Goal: Task Accomplishment & Management: Manage account settings

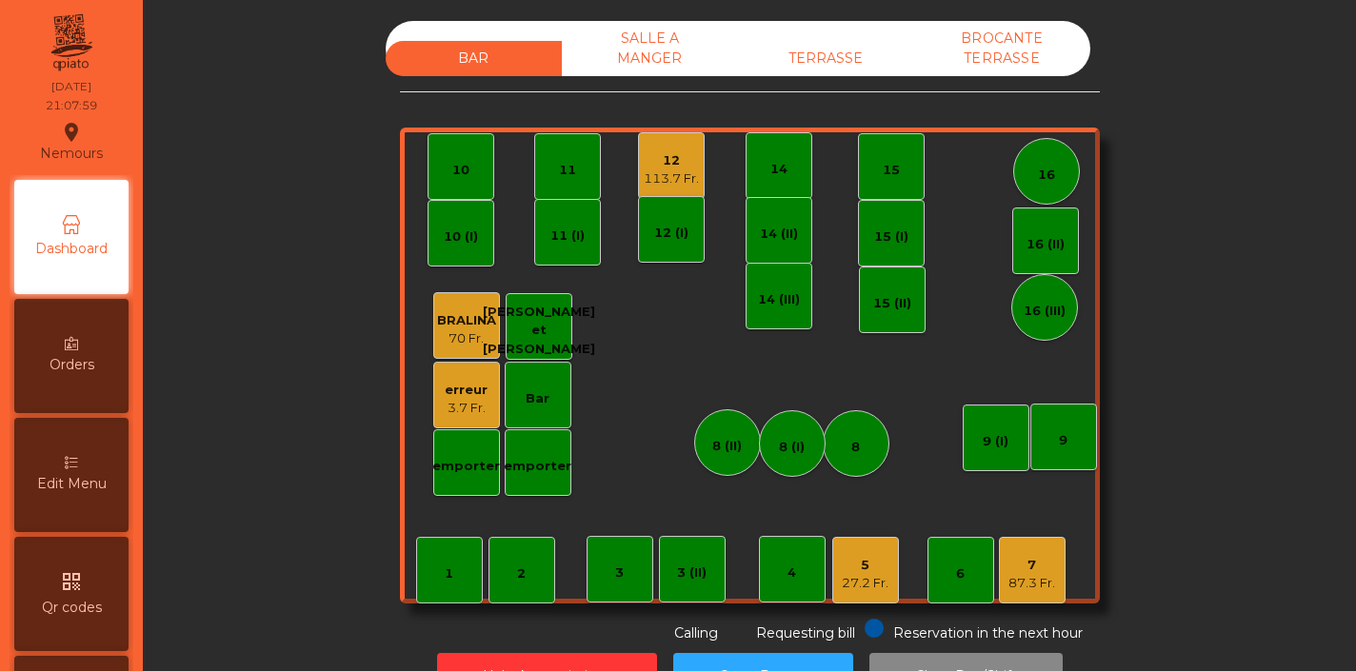
click at [474, 402] on div "3.7 Fr." at bounding box center [466, 408] width 43 height 19
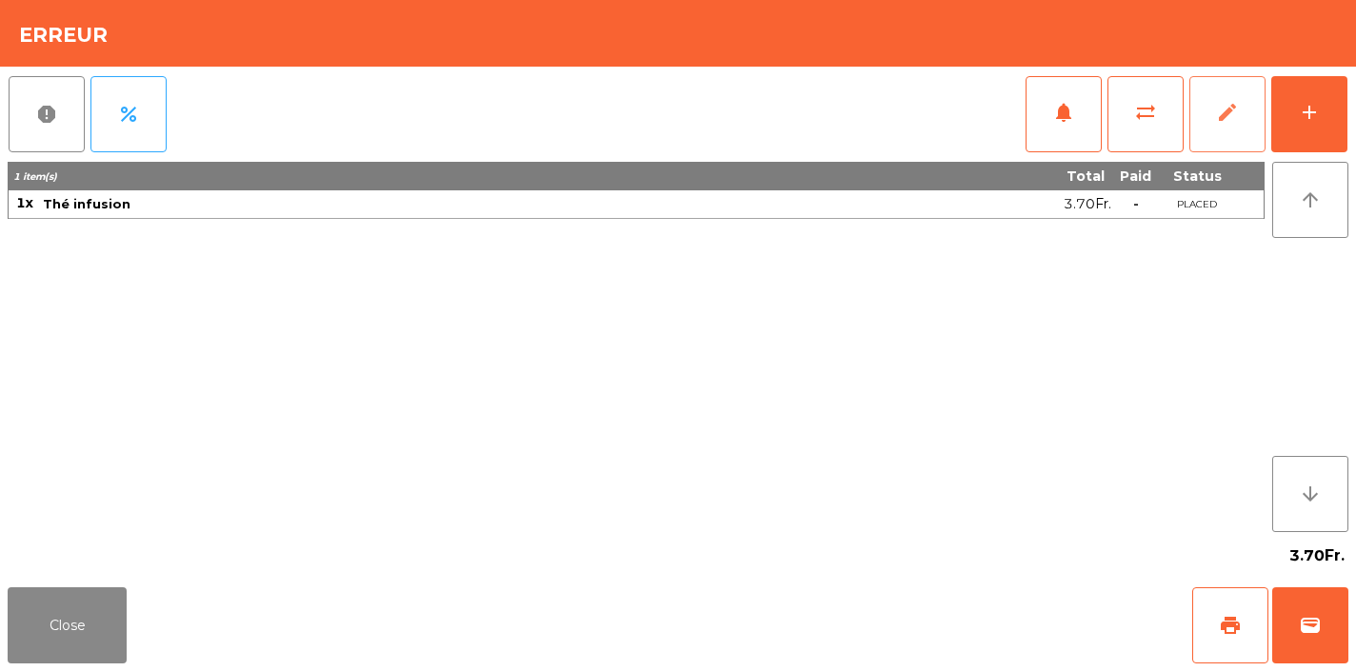
click at [1216, 125] on button "edit" at bounding box center [1228, 114] width 76 height 76
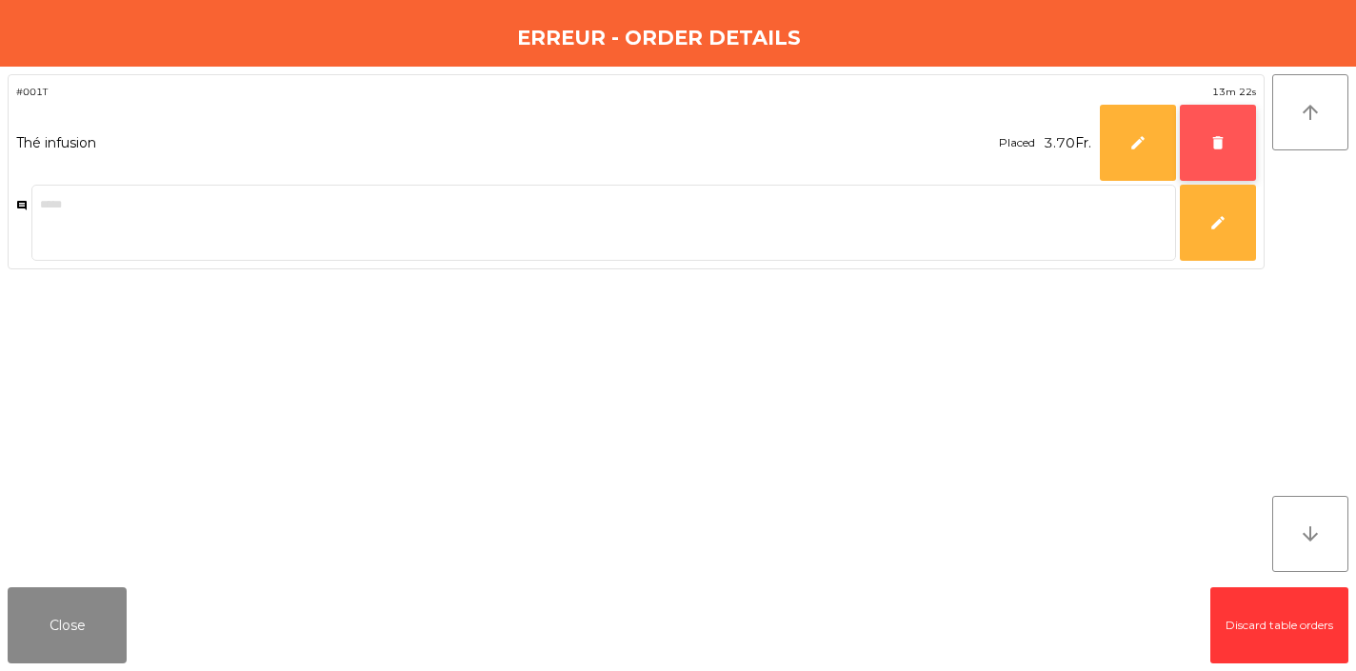
click at [1230, 142] on button "delete" at bounding box center [1218, 143] width 76 height 76
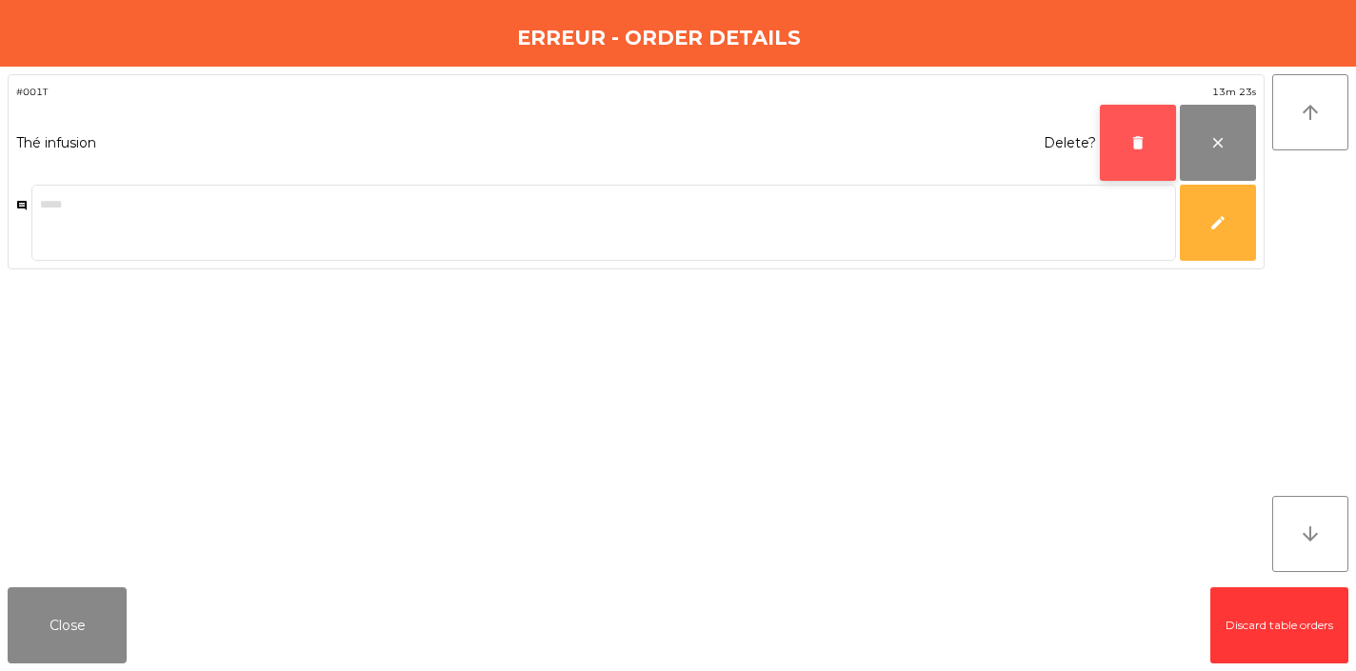
click at [1150, 144] on button "delete" at bounding box center [1138, 143] width 76 height 76
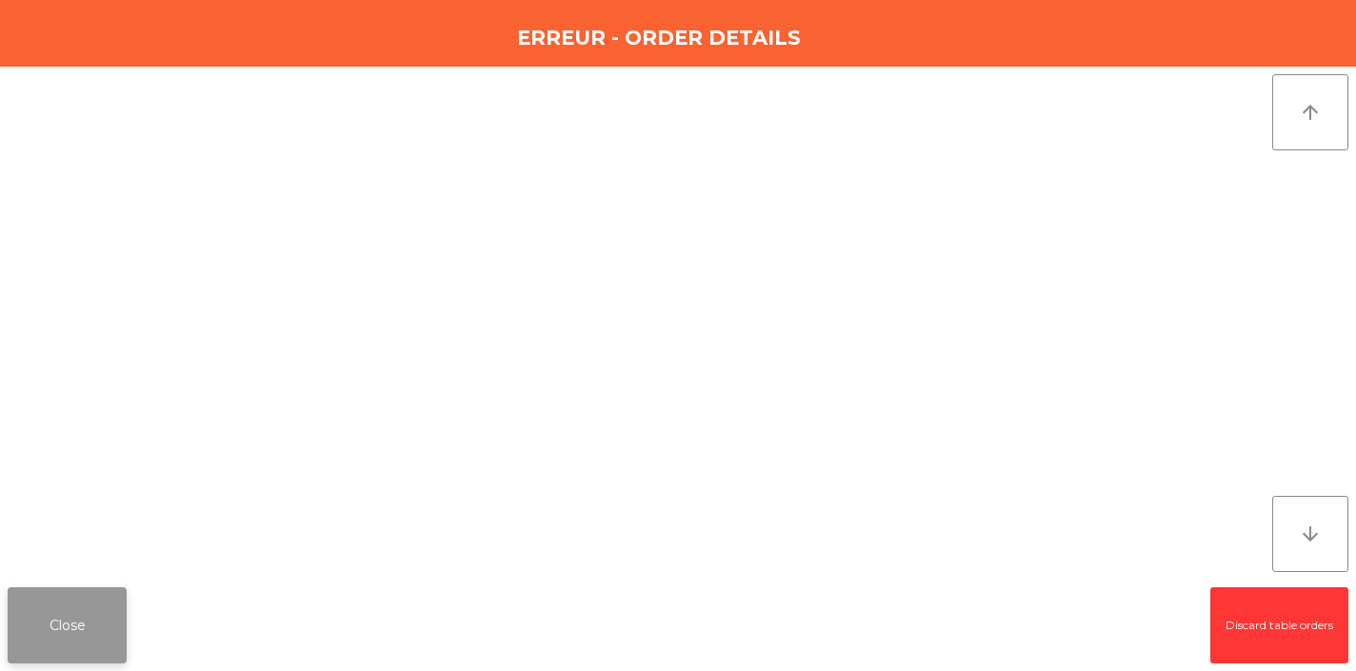
click at [52, 619] on button "Close" at bounding box center [67, 626] width 119 height 76
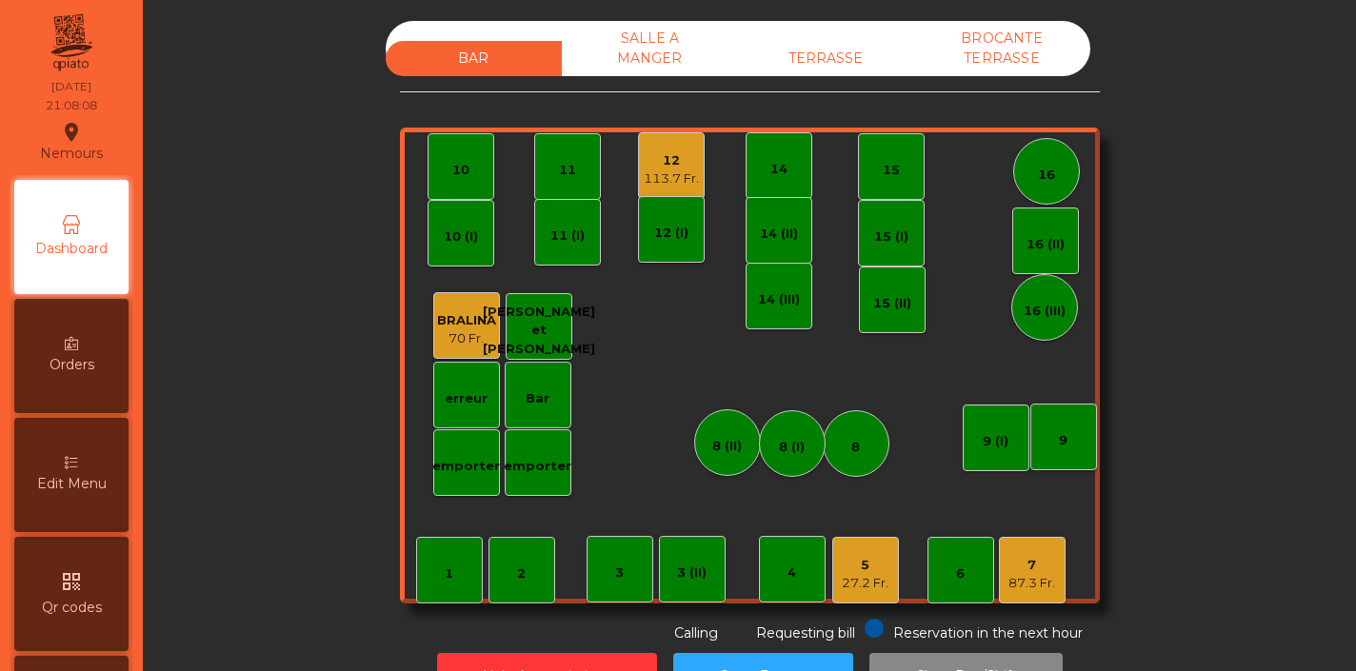
click at [858, 572] on div "5" at bounding box center [865, 565] width 47 height 19
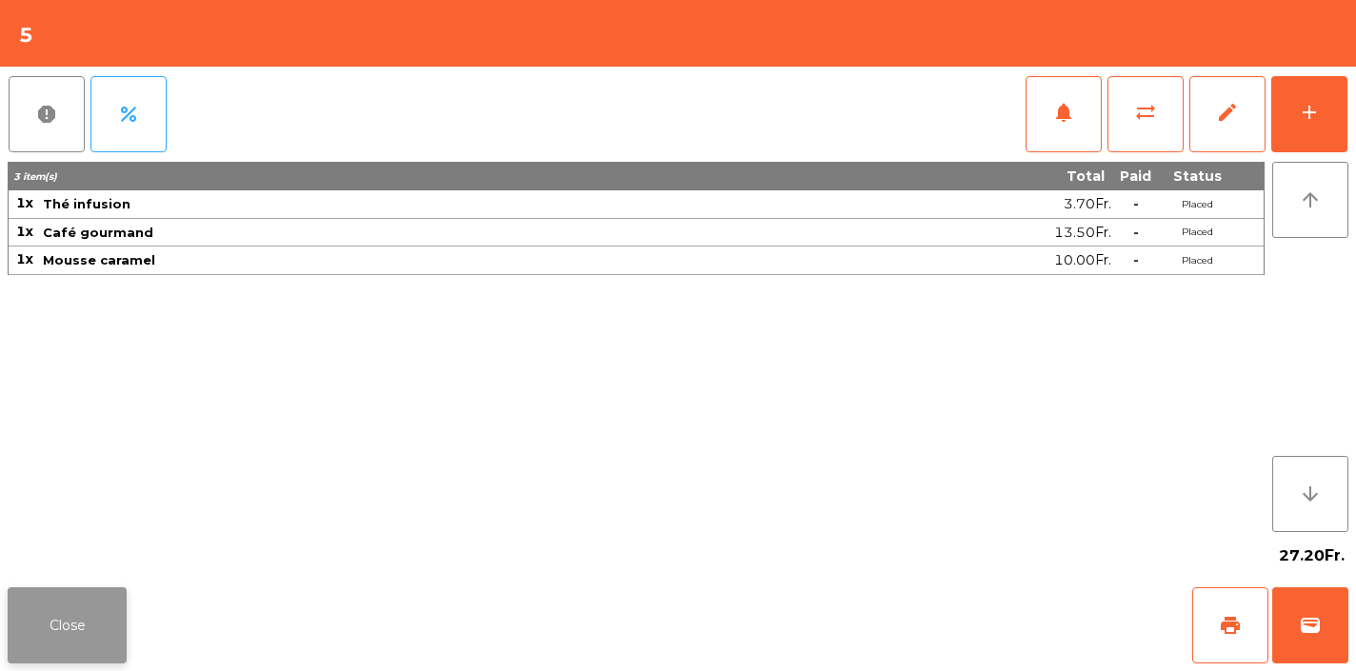
click at [70, 611] on button "Close" at bounding box center [67, 626] width 119 height 76
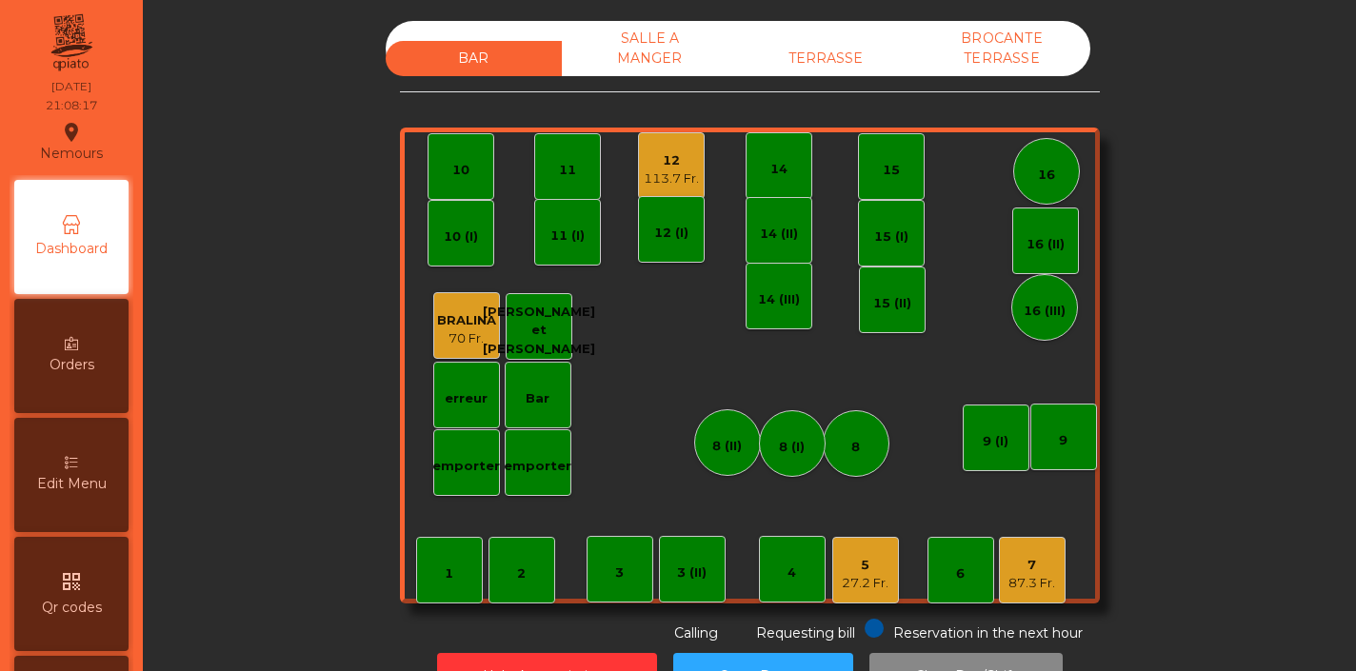
click at [1043, 579] on div "87.3 Fr." at bounding box center [1032, 583] width 47 height 19
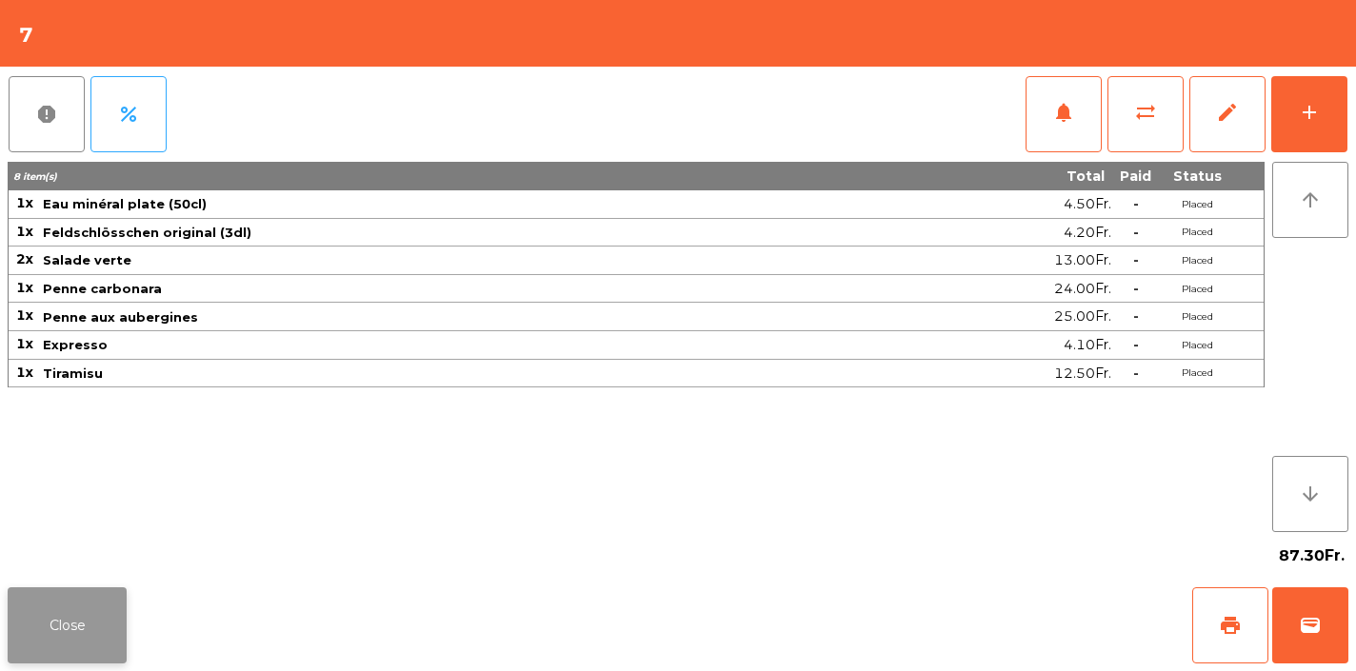
click at [69, 637] on button "Close" at bounding box center [67, 626] width 119 height 76
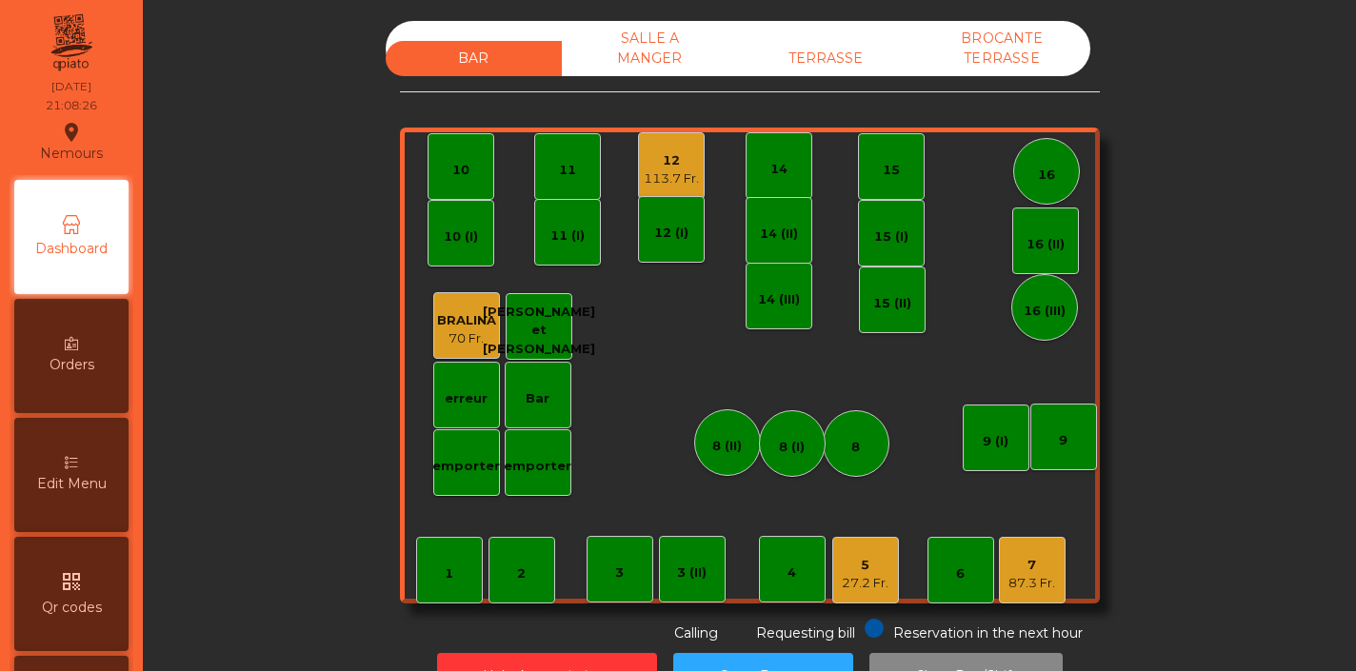
click at [676, 173] on div "113.7 Fr." at bounding box center [671, 179] width 55 height 19
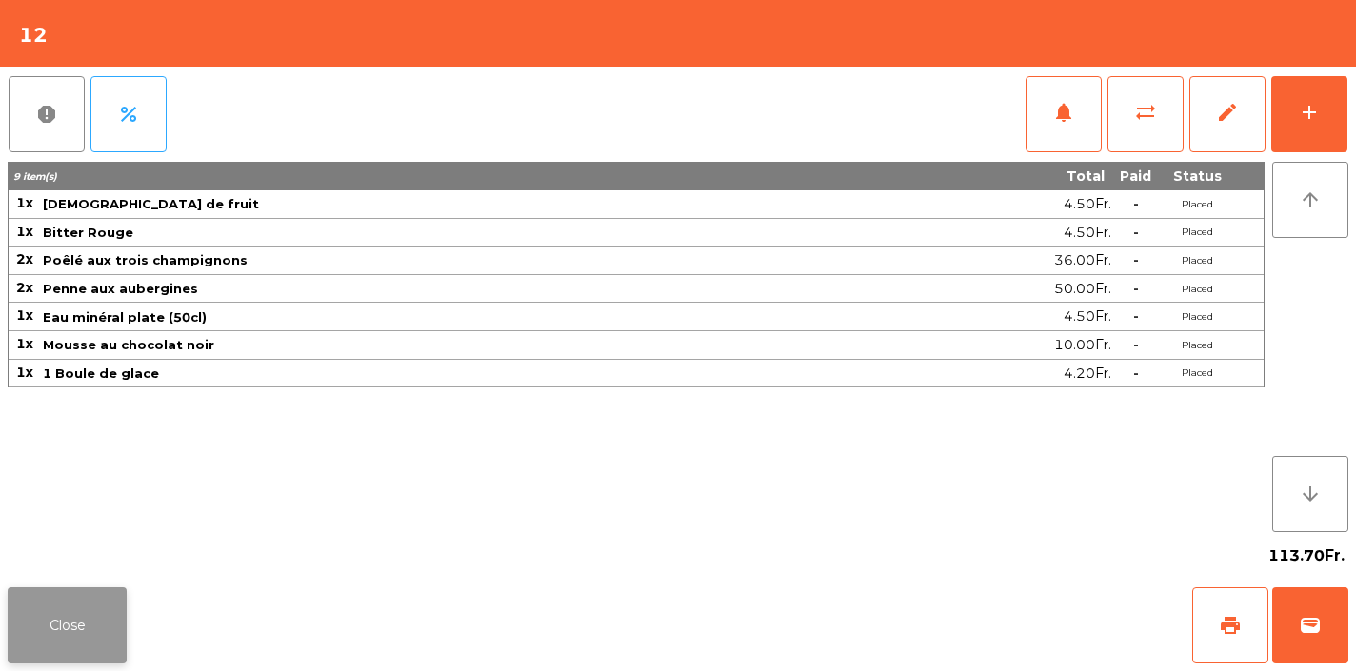
click at [73, 611] on button "Close" at bounding box center [67, 626] width 119 height 76
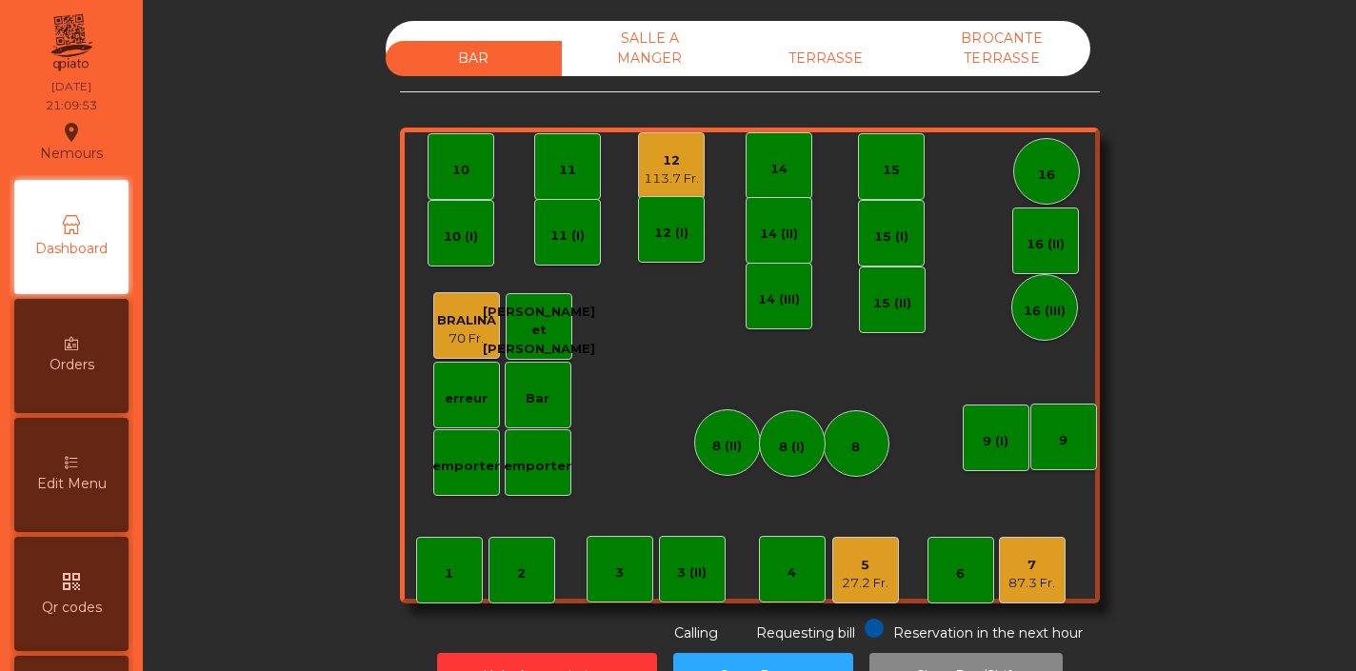
click at [877, 566] on div "5" at bounding box center [865, 565] width 47 height 19
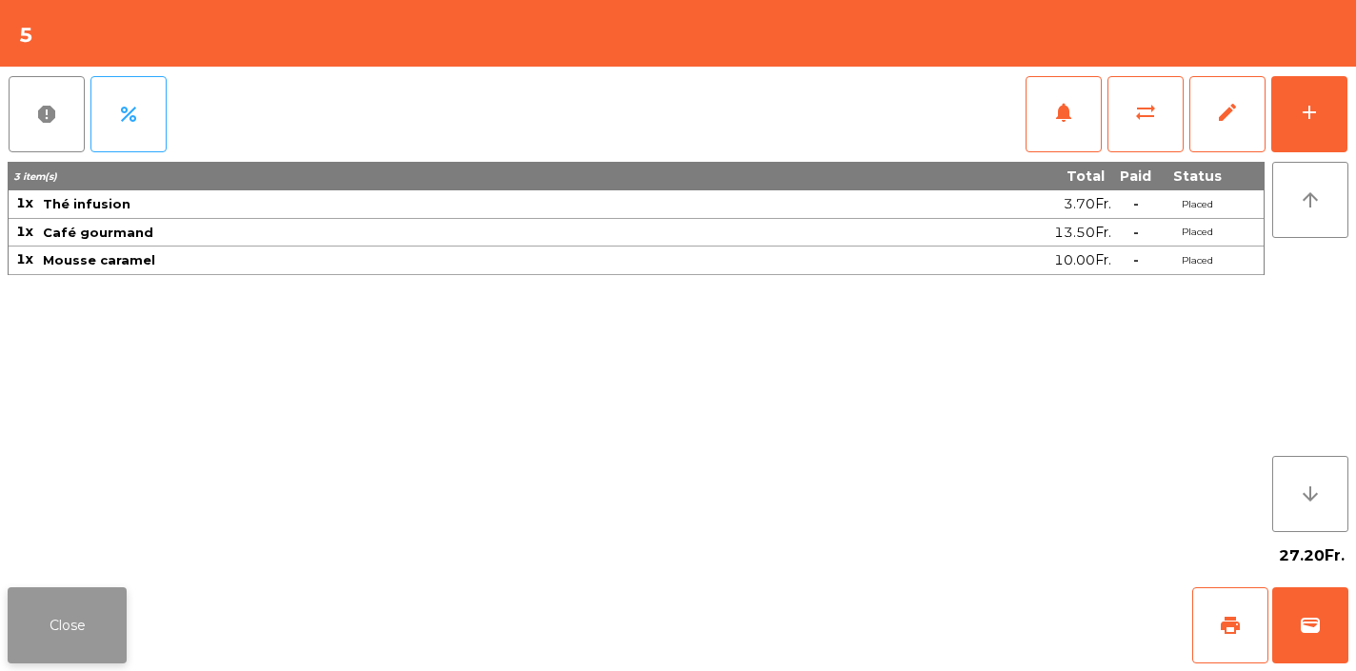
click at [55, 620] on button "Close" at bounding box center [67, 626] width 119 height 76
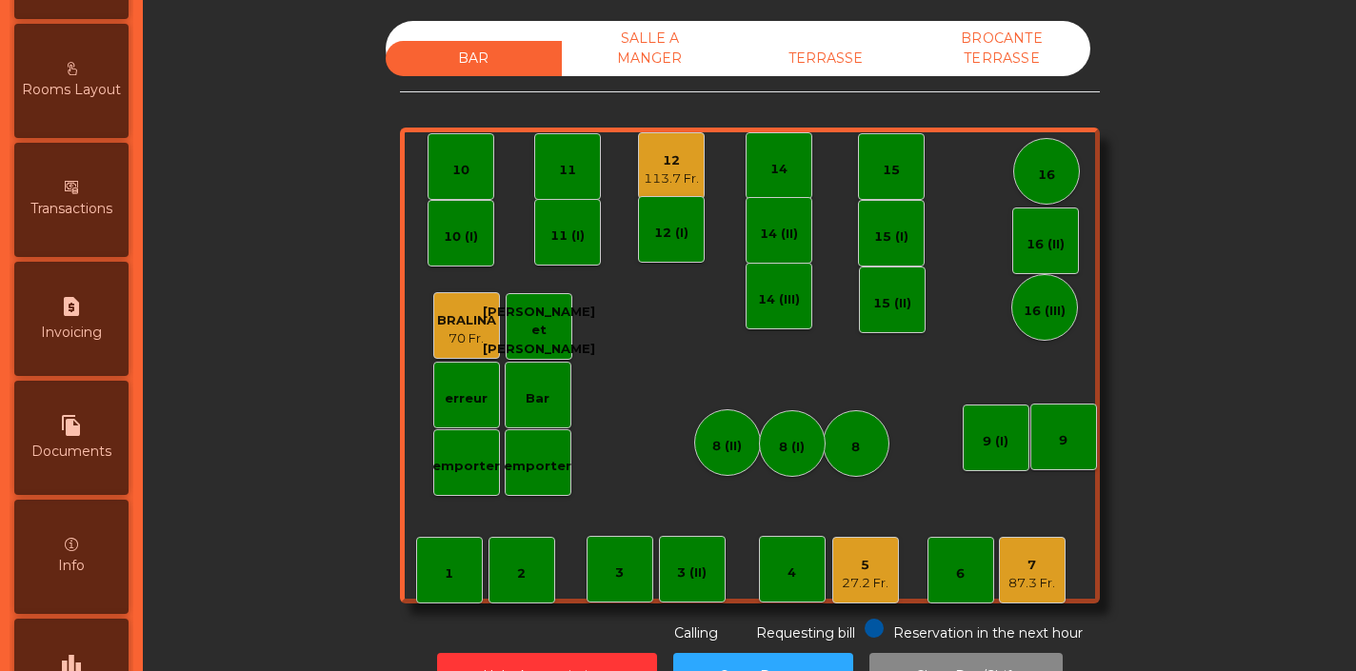
scroll to position [947, 0]
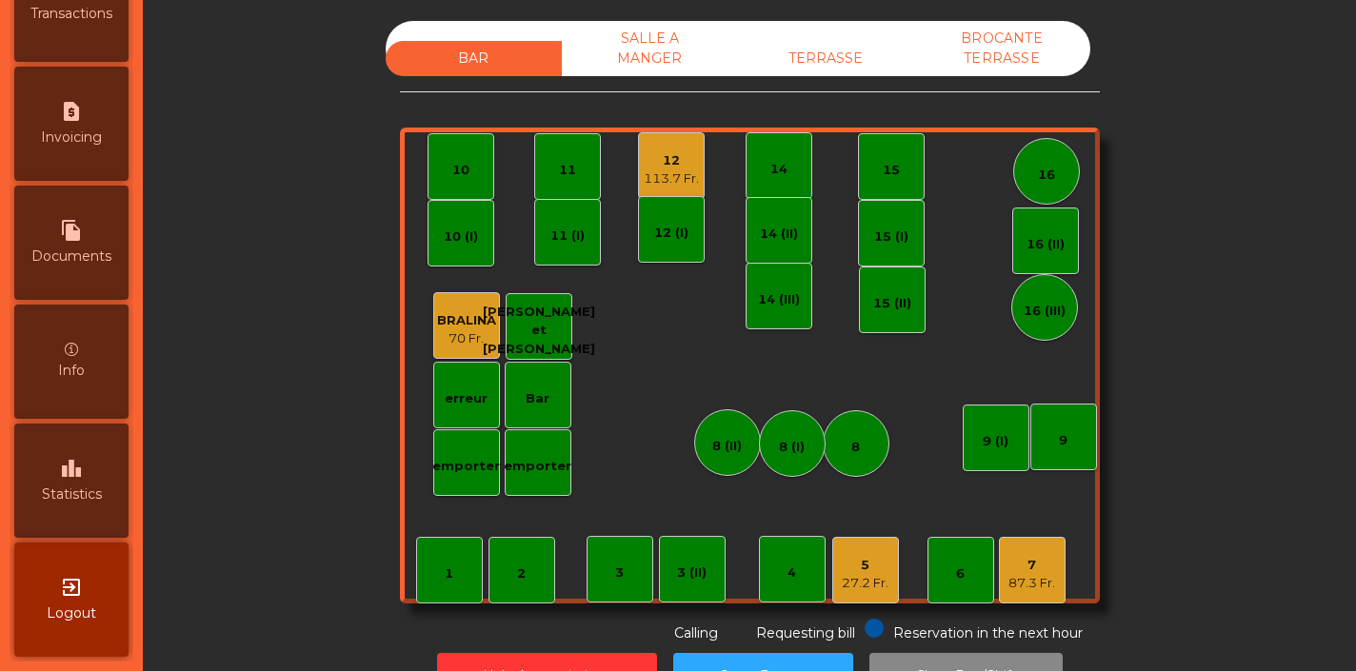
click at [82, 466] on icon "leaderboard" at bounding box center [71, 468] width 23 height 23
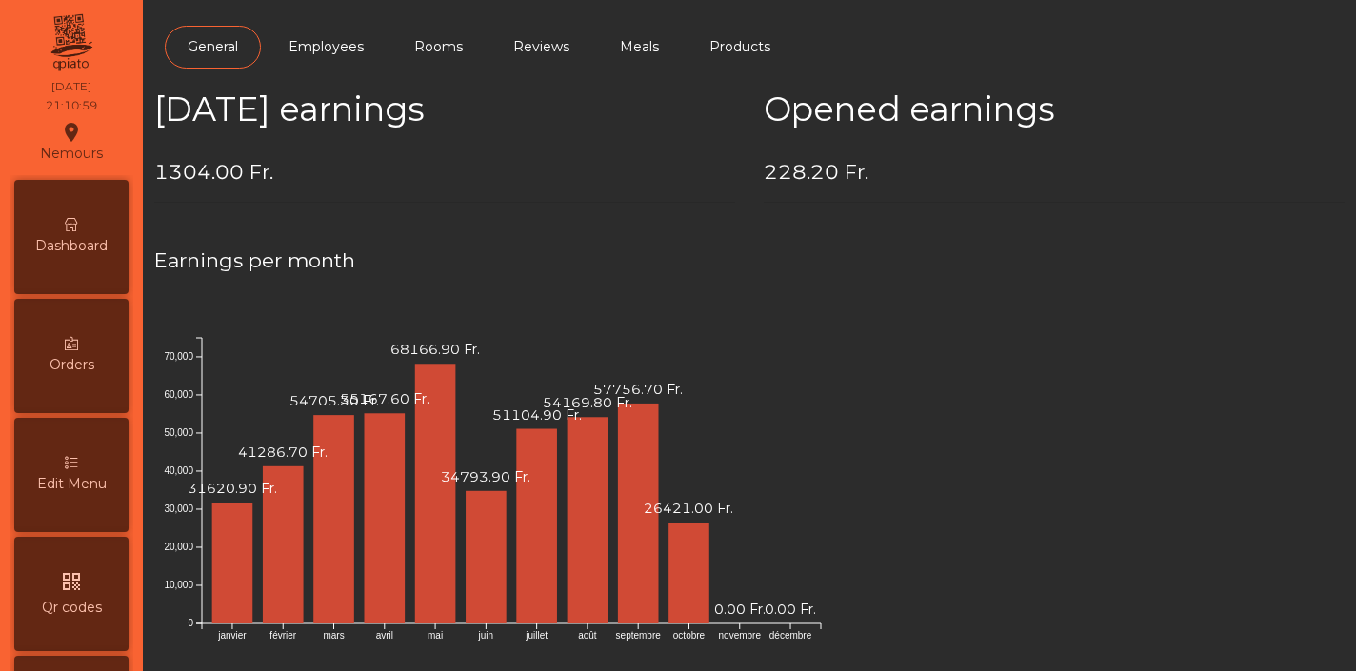
click at [99, 238] on span "Dashboard" at bounding box center [71, 246] width 72 height 20
